Goal: Task Accomplishment & Management: Use online tool/utility

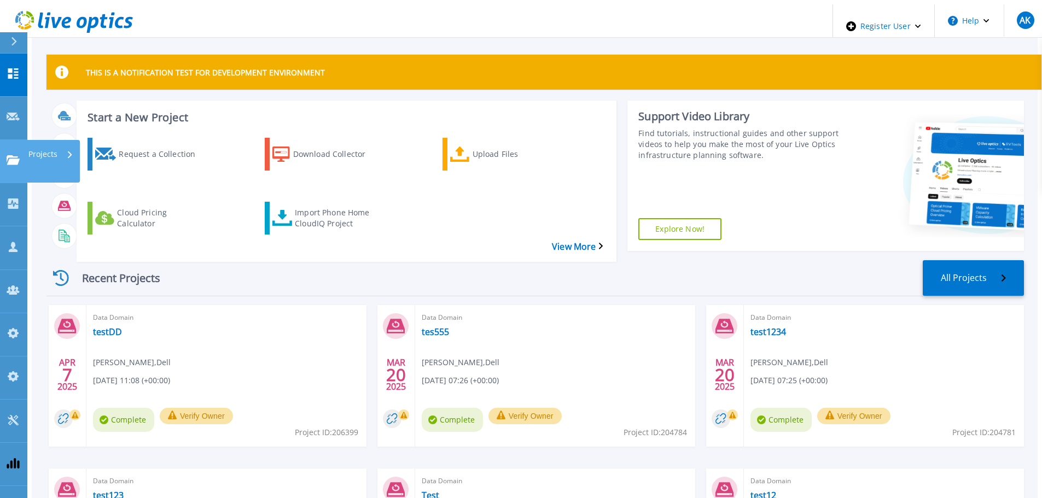
click at [40, 140] on p "Projects" at bounding box center [42, 154] width 29 height 28
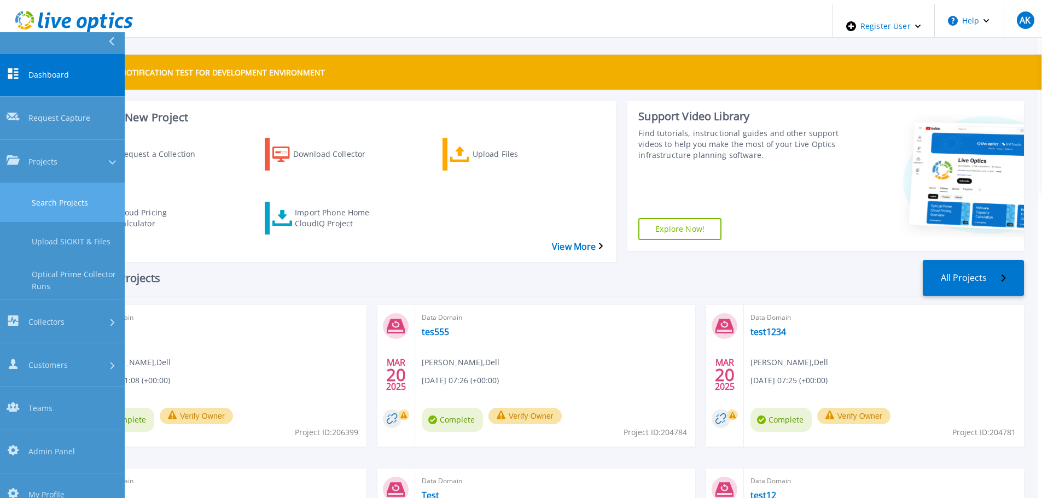
click at [74, 183] on link "Search Projects" at bounding box center [62, 202] width 125 height 39
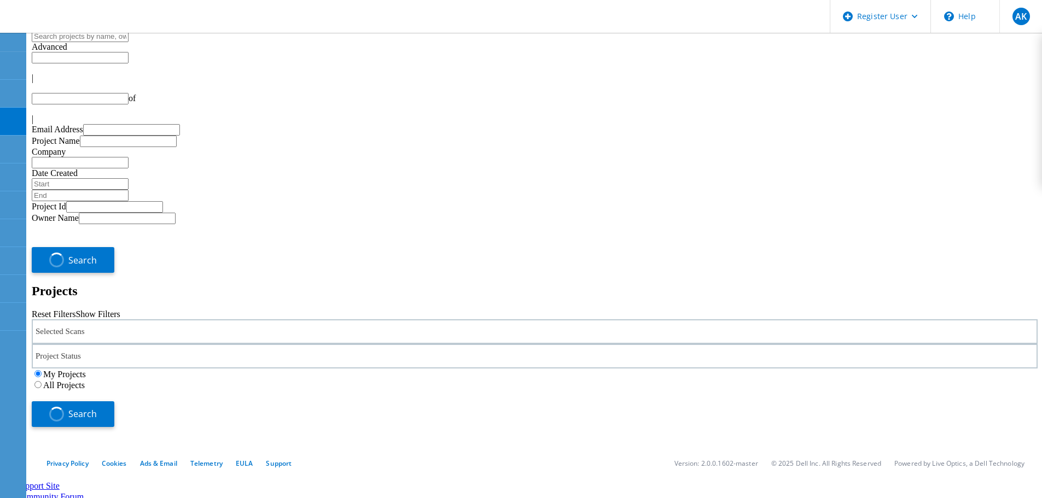
type input "1"
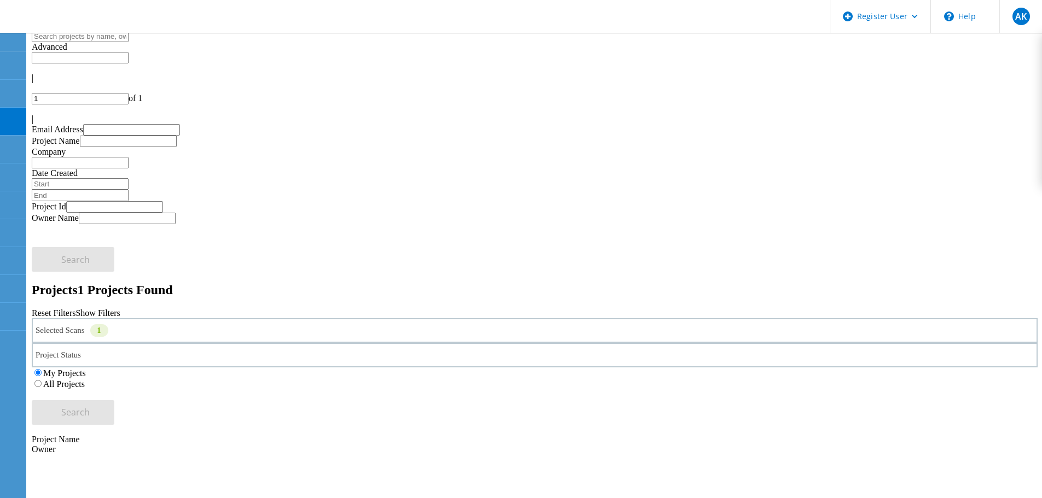
click at [85, 380] on label "All Projects" at bounding box center [64, 384] width 42 height 9
click at [42, 380] on input "All Projects" at bounding box center [37, 383] width 7 height 7
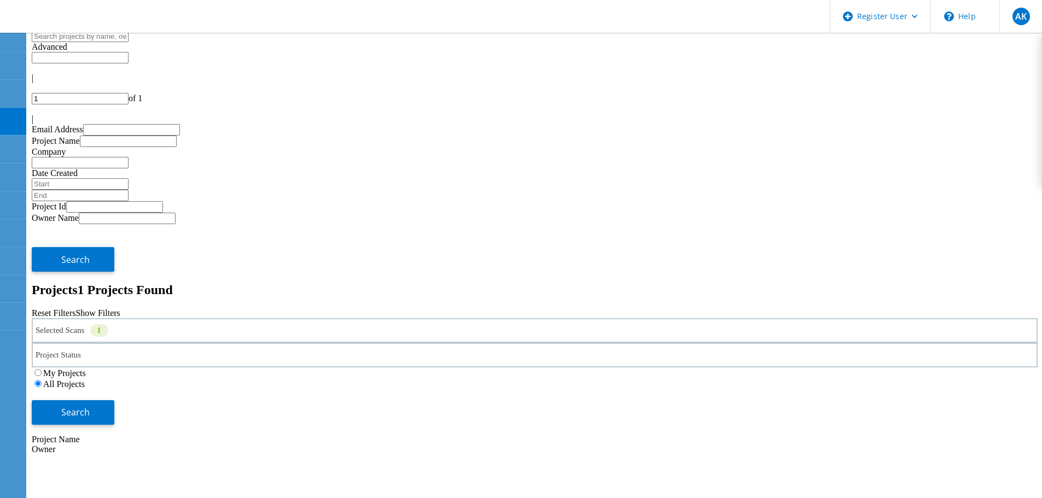
click at [214, 318] on div "Selected Scans 1" at bounding box center [535, 330] width 1006 height 25
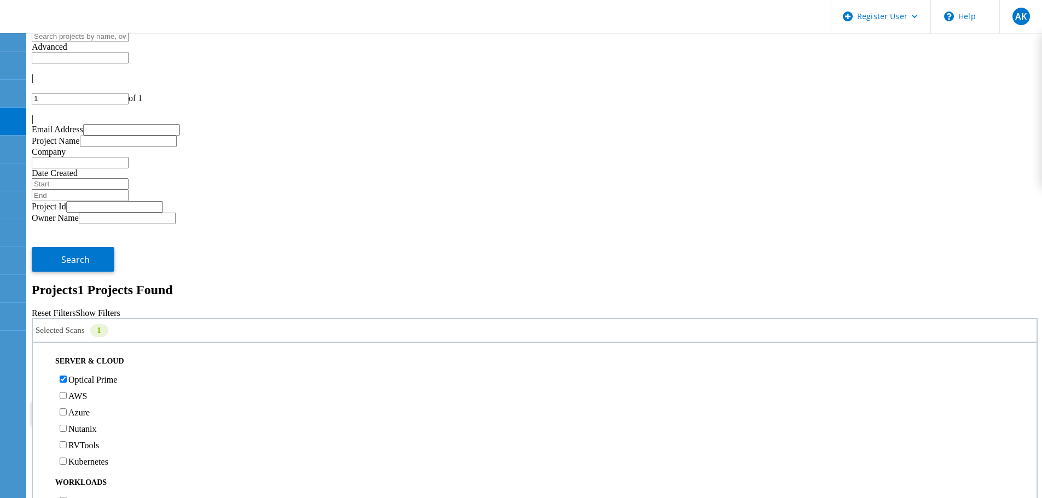
click at [88, 375] on label "Optical Prime" at bounding box center [92, 379] width 49 height 9
click at [67, 376] on input "Optical Prime" at bounding box center [63, 379] width 7 height 7
click at [85, 367] on label "PowerStore" at bounding box center [88, 371] width 41 height 9
click at [67, 367] on input "PowerStore" at bounding box center [63, 370] width 7 height 7
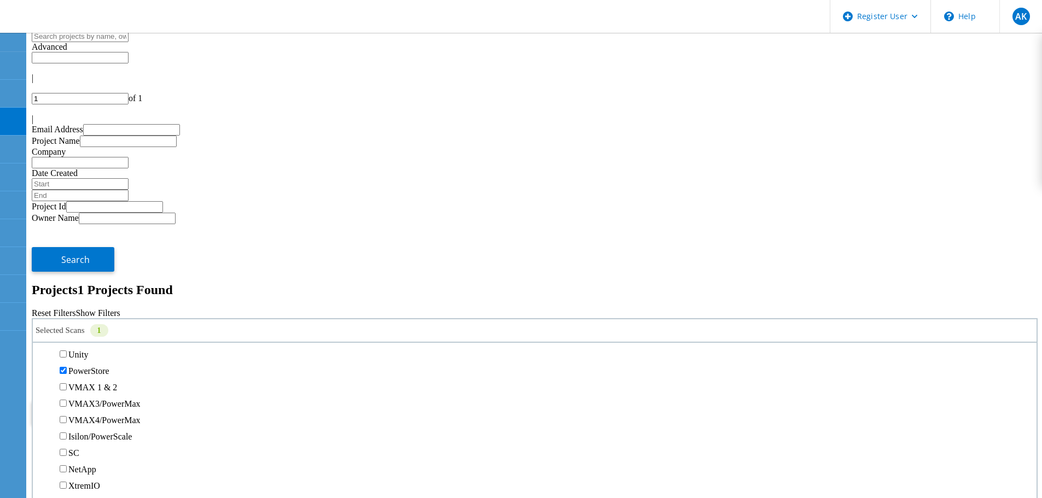
click at [114, 400] on button "Search" at bounding box center [73, 412] width 83 height 25
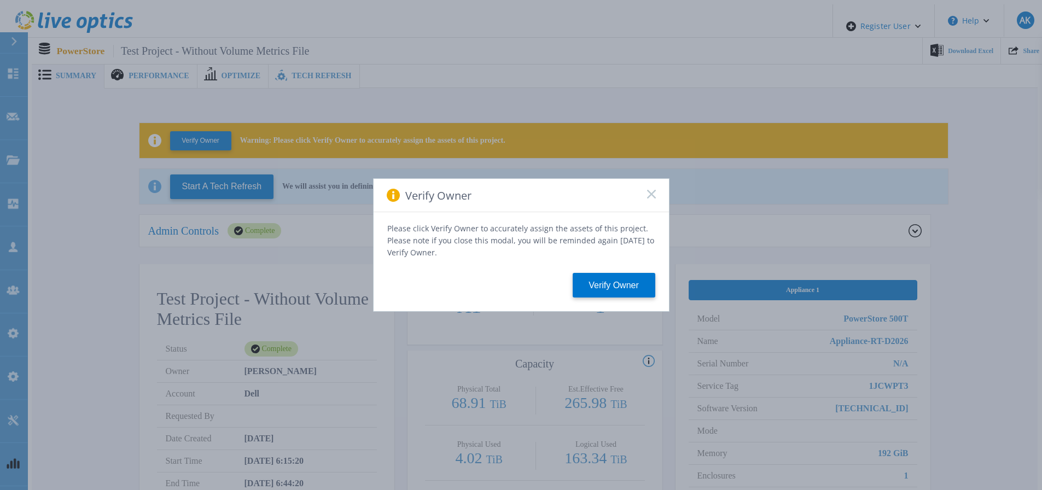
click at [650, 194] on icon at bounding box center [651, 194] width 9 height 9
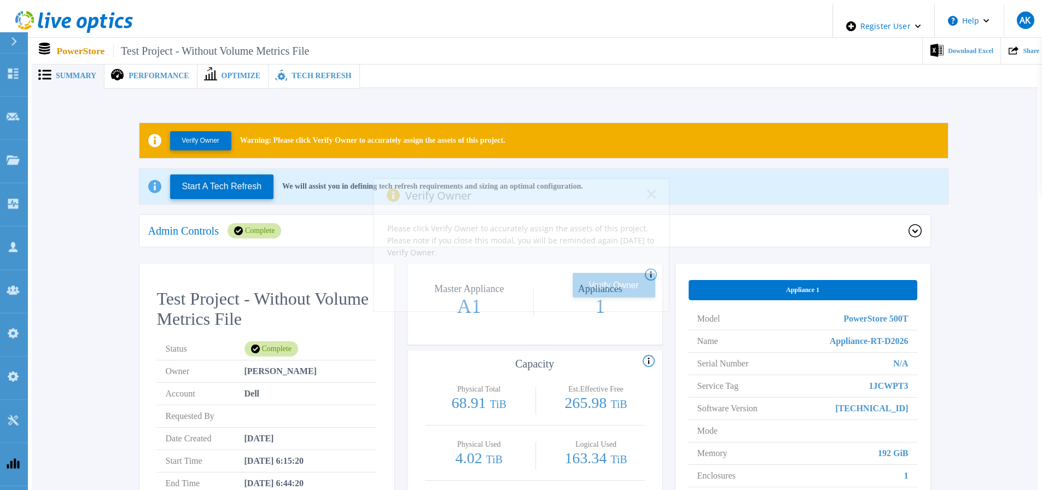
click at [644, 199] on div "Verify Owner" at bounding box center [521, 195] width 295 height 33
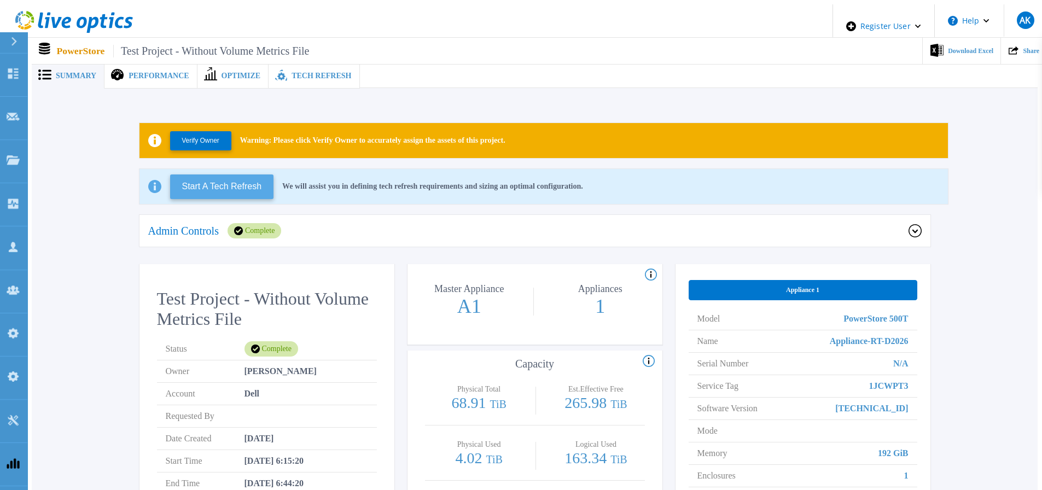
click at [229, 186] on button "Start A Tech Refresh" at bounding box center [222, 187] width 104 height 25
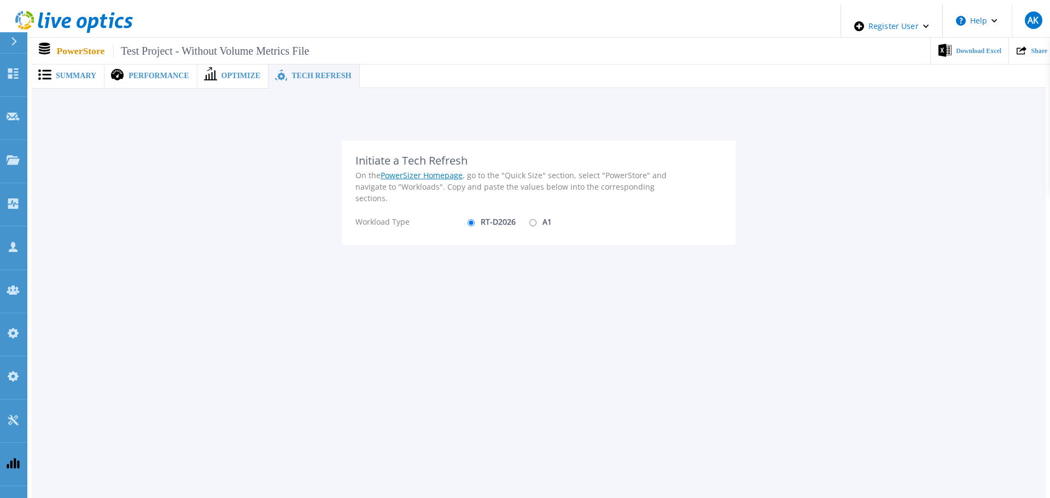
click at [530, 220] on input "A1" at bounding box center [533, 222] width 7 height 7
radio input "true"
click at [493, 217] on label "RT-D2026" at bounding box center [490, 221] width 51 height 19
click at [475, 219] on input "RT-D2026" at bounding box center [471, 222] width 7 height 7
radio input "true"
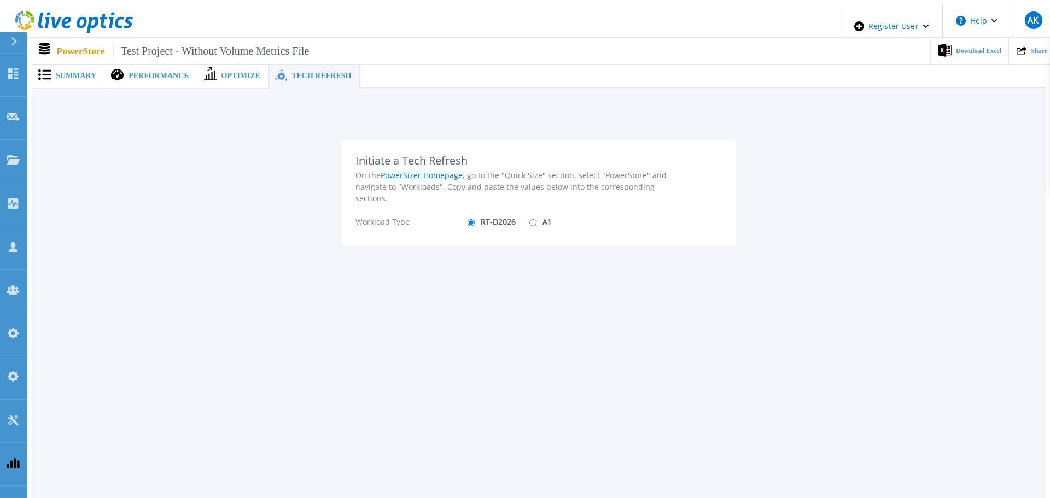
click at [546, 214] on div "Workload Type RT-D2026 A1" at bounding box center [517, 221] width 323 height 19
click at [530, 218] on label "A1" at bounding box center [539, 221] width 25 height 19
click at [530, 219] on input "A1" at bounding box center [533, 222] width 7 height 7
radio input "true"
click at [483, 218] on label "RT-D2026" at bounding box center [490, 221] width 51 height 19
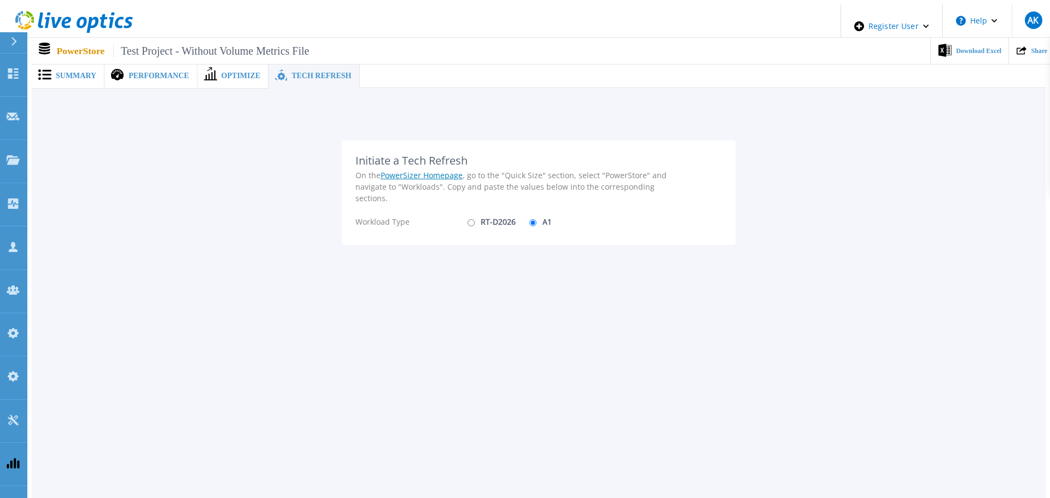
click at [475, 219] on input "RT-D2026" at bounding box center [471, 222] width 7 height 7
radio input "true"
click at [550, 219] on div "Workload Type RT-D2026 A1" at bounding box center [517, 221] width 323 height 19
click at [530, 219] on input "A1" at bounding box center [533, 222] width 7 height 7
radio input "true"
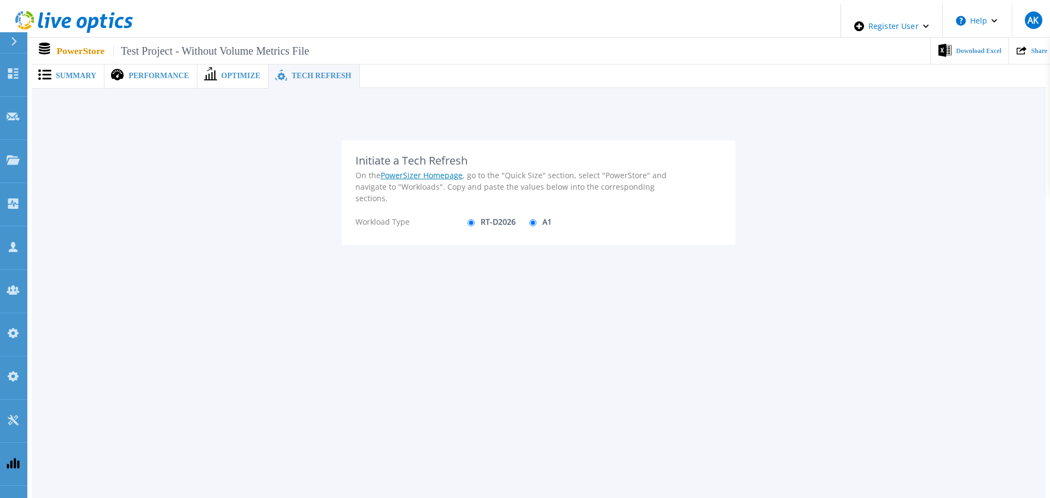
radio input "false"
click at [527, 294] on div "Summary Performance Optimize Tech Refresh Verify Owner Warning: Please click Ve…" at bounding box center [539, 282] width 1014 height 557
